Goal: Task Accomplishment & Management: Complete application form

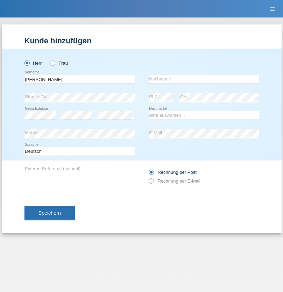
type input "Jonathan"
click at [203, 79] on input "text" at bounding box center [204, 79] width 110 height 9
type input "Bezzola"
select select "CH"
radio input "true"
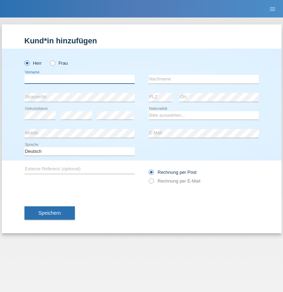
click at [79, 79] on input "text" at bounding box center [79, 79] width 110 height 9
type input "Laszlo Patrik"
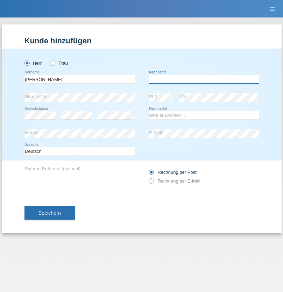
click at [203, 79] on input "text" at bounding box center [204, 79] width 110 height 9
type input "Serban"
select select "MG"
select select "C"
select select "22"
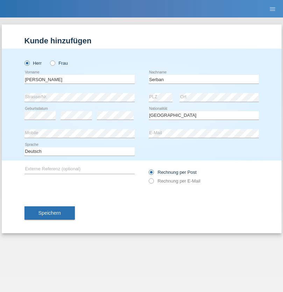
select select "06"
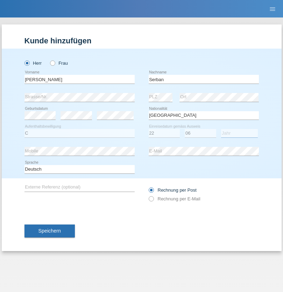
select select "2021"
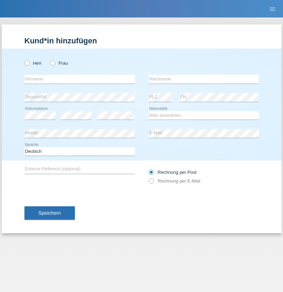
radio input "true"
click at [79, 79] on input "text" at bounding box center [79, 79] width 110 height 9
type input "[PERSON_NAME]"
click at [203, 79] on input "text" at bounding box center [204, 79] width 110 height 9
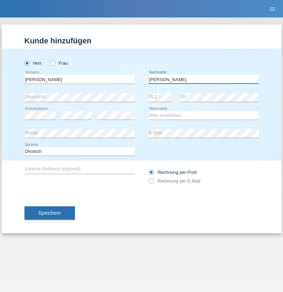
type input "[PERSON_NAME]"
select select "CH"
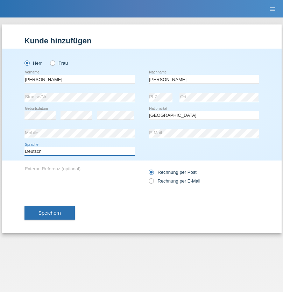
select select "en"
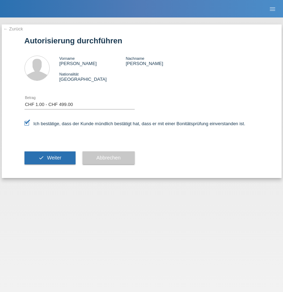
select select "1"
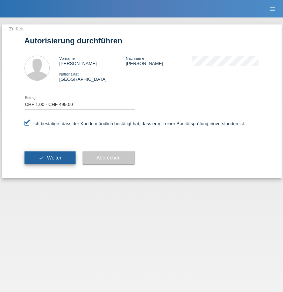
click at [50, 158] on span "Weiter" at bounding box center [54, 158] width 14 height 6
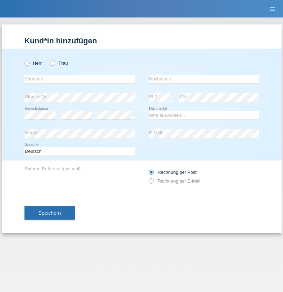
radio input "true"
click at [79, 79] on input "text" at bounding box center [79, 79] width 110 height 9
type input "[PERSON_NAME]"
click at [203, 79] on input "text" at bounding box center [204, 79] width 110 height 9
type input "Hager"
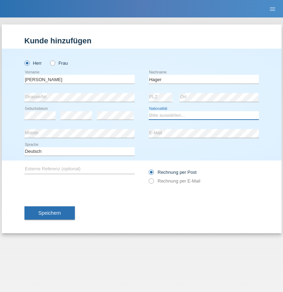
select select "CH"
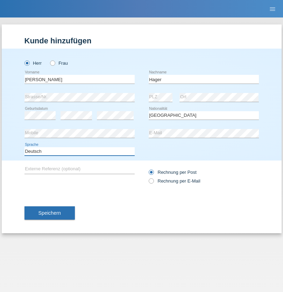
select select "en"
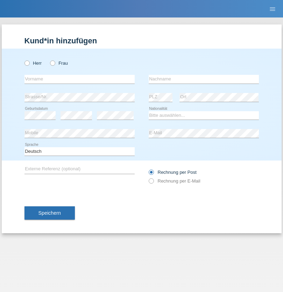
radio input "true"
click at [79, 79] on input "text" at bounding box center [79, 79] width 110 height 9
type input "[PERSON_NAME]"
click at [203, 79] on input "text" at bounding box center [204, 79] width 110 height 9
type input "Baloh"
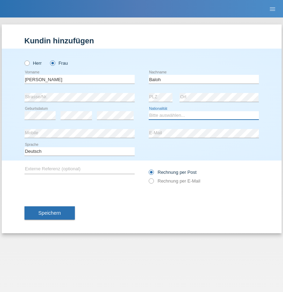
select select "UA"
select select "C"
select select "09"
select select "05"
radio input "true"
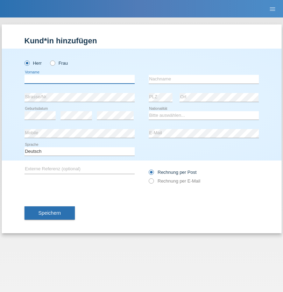
click at [79, 79] on input "text" at bounding box center [79, 79] width 110 height 9
type input "[PERSON_NAME]"
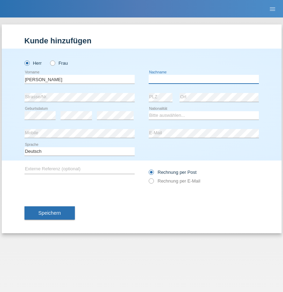
click at [203, 79] on input "text" at bounding box center [204, 79] width 110 height 9
type input "[PERSON_NAME]"
select select "ES"
select select "C"
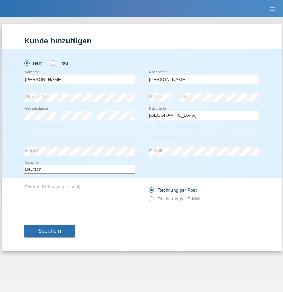
select select "21"
select select "10"
select select "2020"
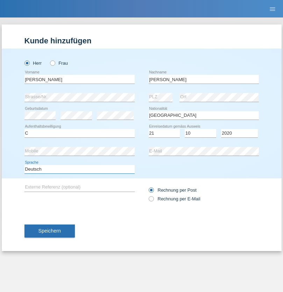
select select "en"
